Goal: Navigation & Orientation: Find specific page/section

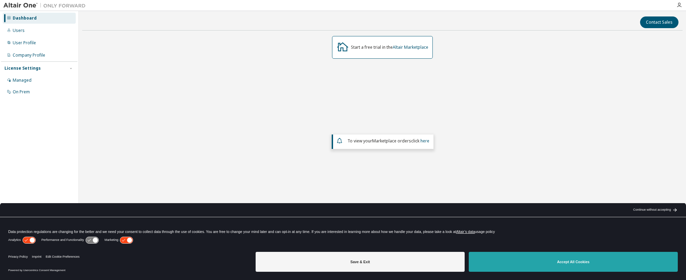
click at [546, 261] on button "Accept All Cookies" at bounding box center [573, 262] width 209 height 20
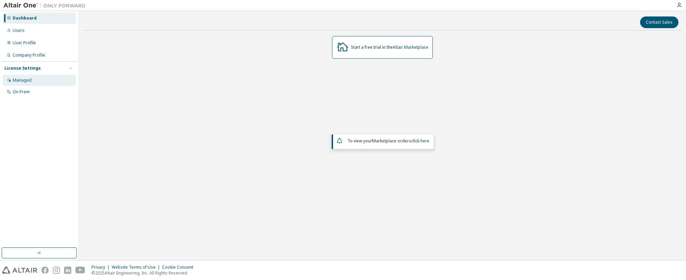
click at [31, 83] on div "Managed" at bounding box center [39, 80] width 73 height 11
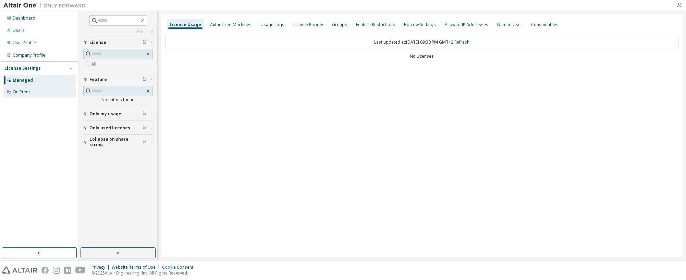
click at [21, 94] on div "On Prem" at bounding box center [21, 91] width 17 height 5
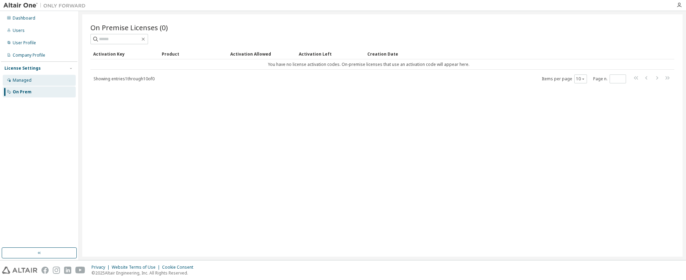
click at [24, 82] on div "Managed" at bounding box center [22, 79] width 19 height 5
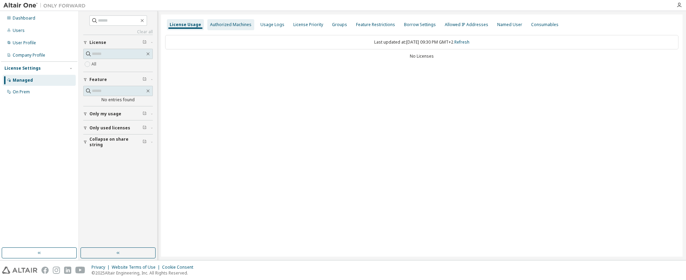
click at [237, 26] on div "Authorized Machines" at bounding box center [230, 24] width 41 height 5
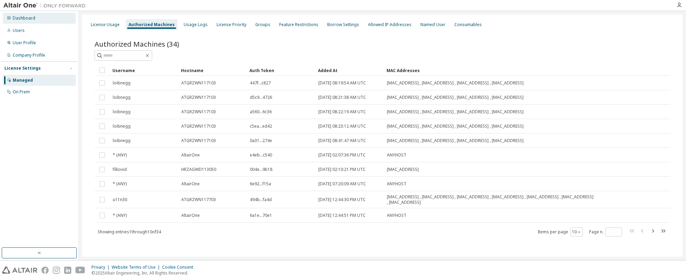
click at [19, 16] on div "Dashboard" at bounding box center [24, 17] width 23 height 5
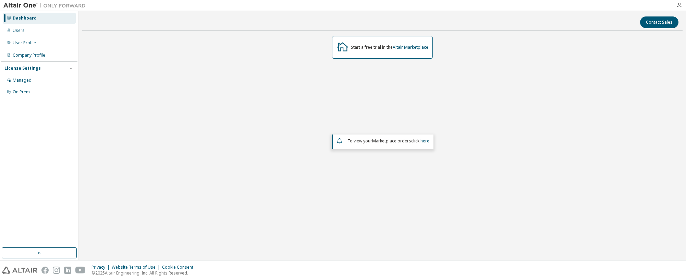
click at [0, 210] on div "Dashboard Users User Profile Company Profile License Settings Managed On Prem" at bounding box center [39, 135] width 79 height 249
click at [679, 5] on icon "button" at bounding box center [679, 4] width 5 height 5
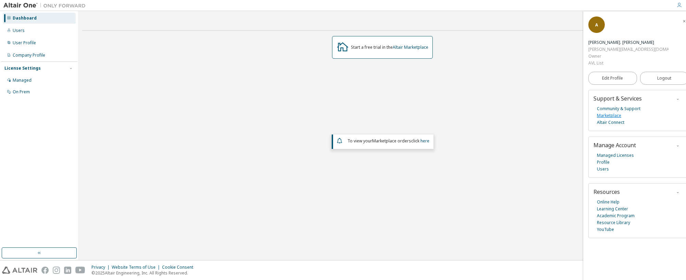
click at [607, 112] on link "Marketplace" at bounding box center [609, 115] width 24 height 7
